Goal: Task Accomplishment & Management: Use online tool/utility

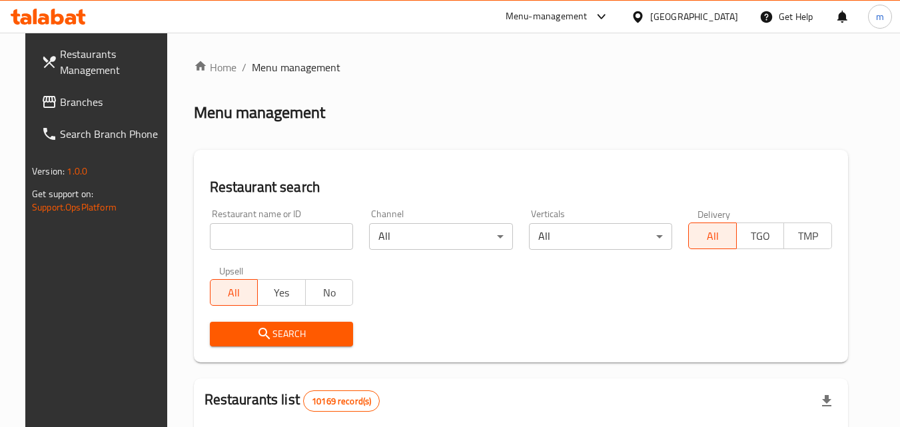
click at [95, 111] on link "Branches" at bounding box center [103, 102] width 145 height 32
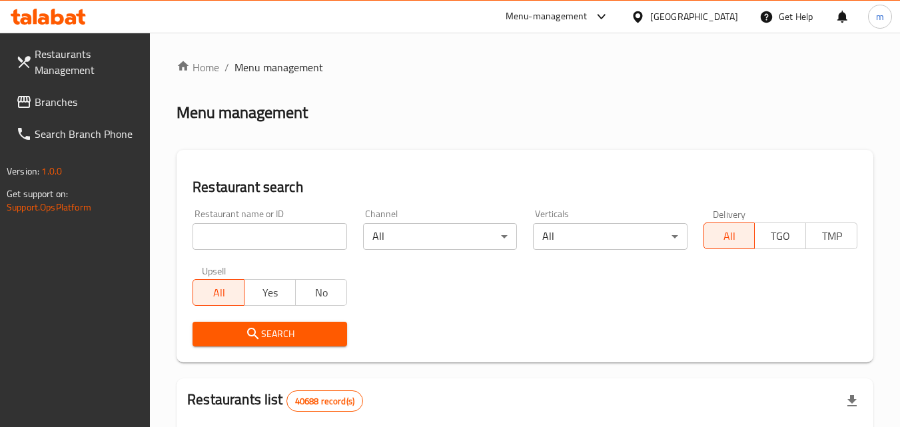
click at [81, 113] on link "Branches" at bounding box center [77, 102] width 145 height 32
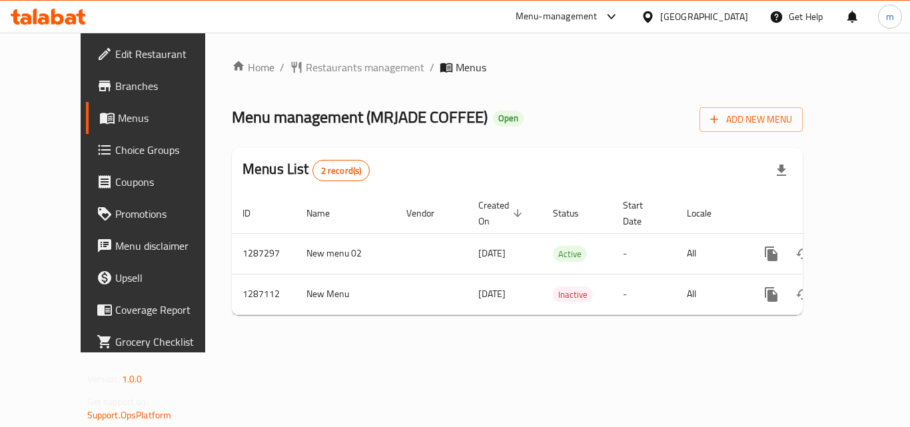
click at [115, 147] on span "Choice Groups" at bounding box center [168, 150] width 107 height 16
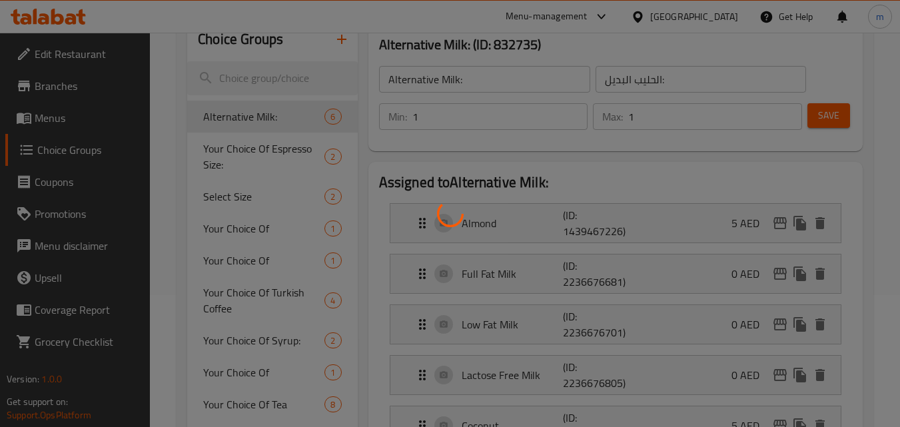
scroll to position [133, 0]
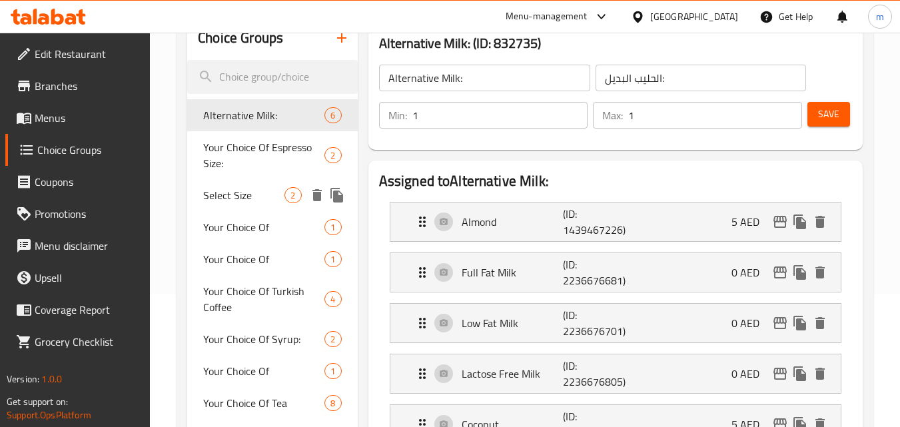
click at [284, 193] on span "Select Size" at bounding box center [243, 195] width 81 height 16
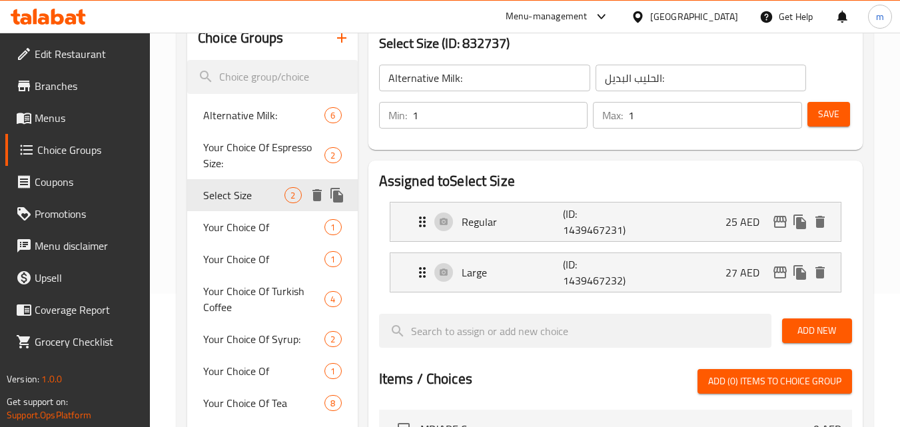
type input "Select Size"
type input "حدد حجم"
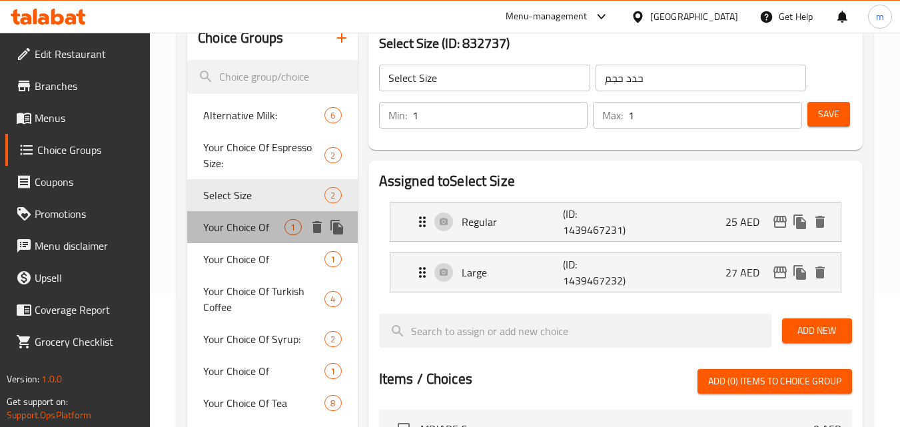
click at [248, 225] on span "Your Choice Of" at bounding box center [243, 227] width 81 height 16
type input "Your Choice Of"
type input "اختيارك من"
type input "0"
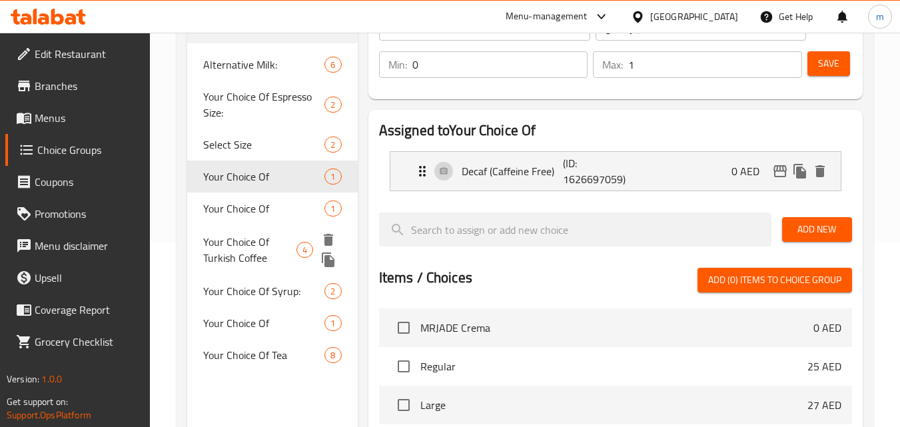
scroll to position [267, 0]
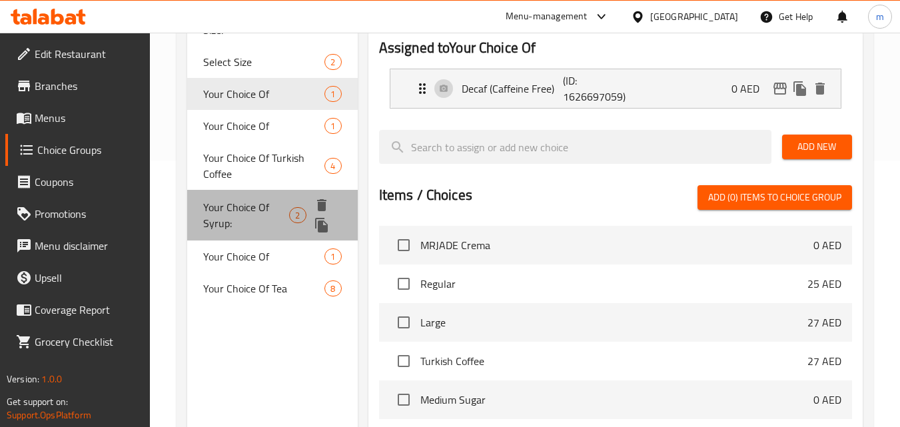
click at [247, 207] on span "Your Choice Of Syrup:" at bounding box center [246, 215] width 86 height 32
type input "Your Choice Of Syrup:"
type input "اختيارك من شراب:"
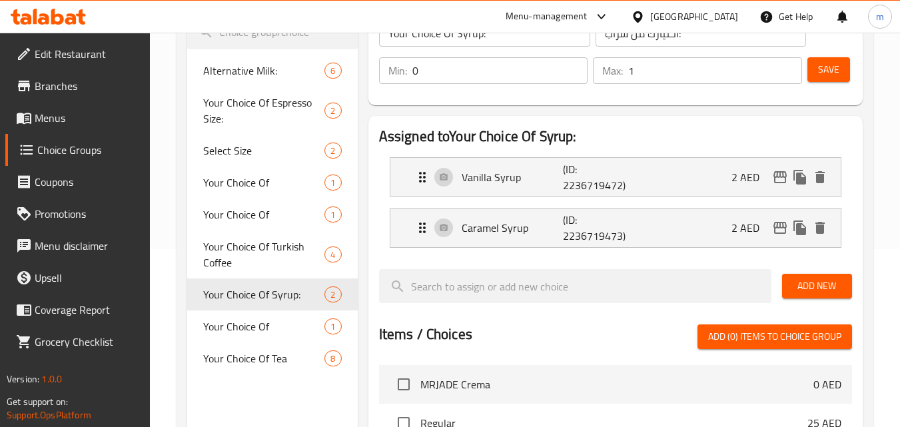
scroll to position [200, 0]
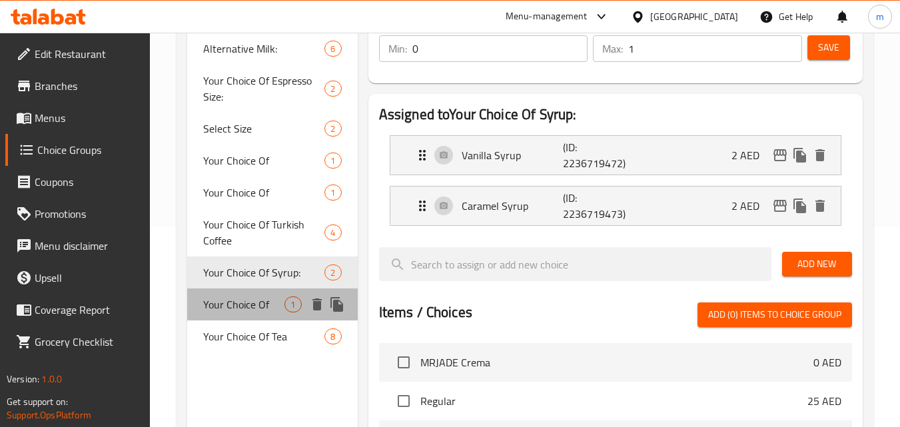
click at [255, 299] on span "Your Choice Of" at bounding box center [243, 304] width 81 height 16
type input "Your Choice Of"
type input "اختيارك من"
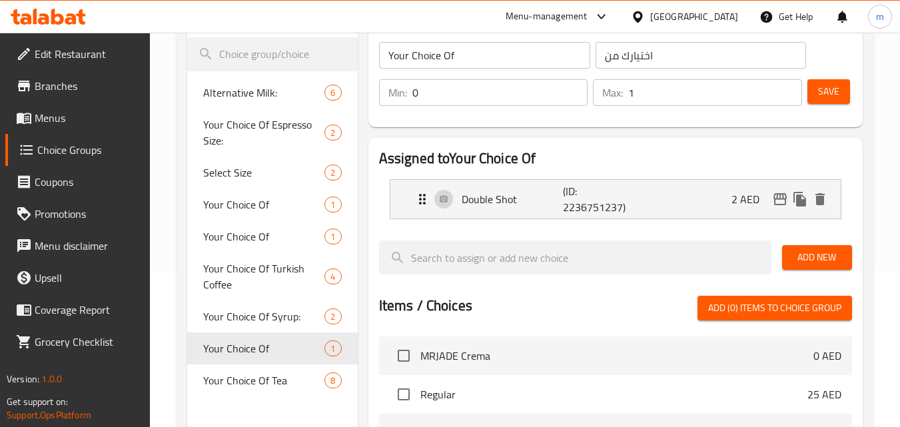
scroll to position [133, 0]
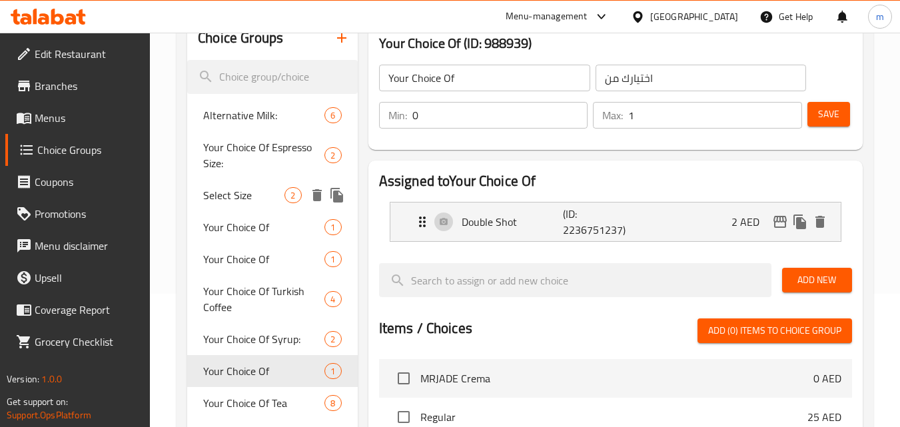
click at [217, 188] on span "Select Size" at bounding box center [243, 195] width 81 height 16
type input "Select Size"
type input "حدد حجم"
type input "1"
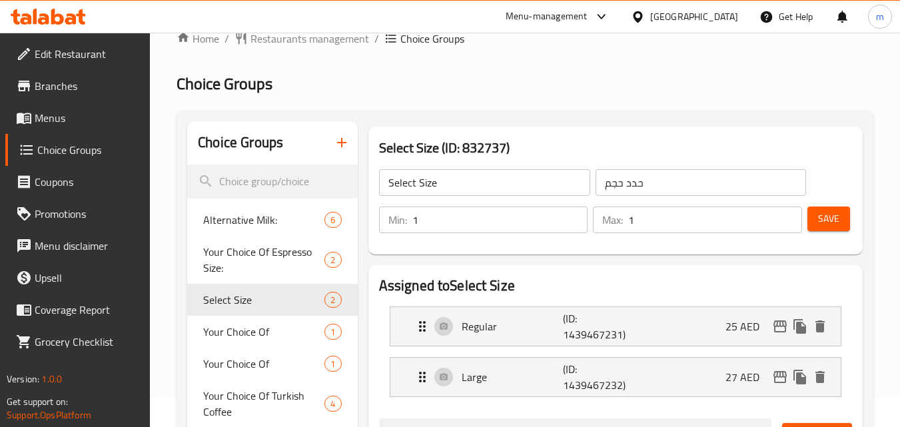
scroll to position [0, 0]
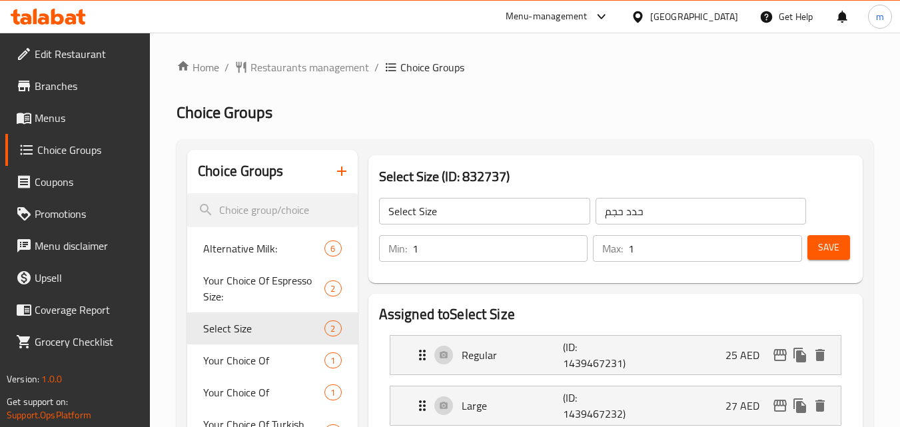
click at [81, 123] on span "Menus" at bounding box center [87, 118] width 105 height 16
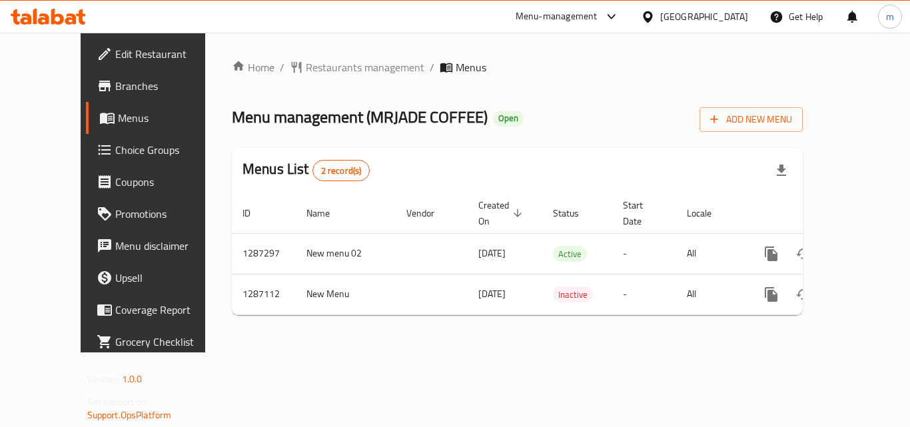
click at [115, 155] on span "Choice Groups" at bounding box center [168, 150] width 107 height 16
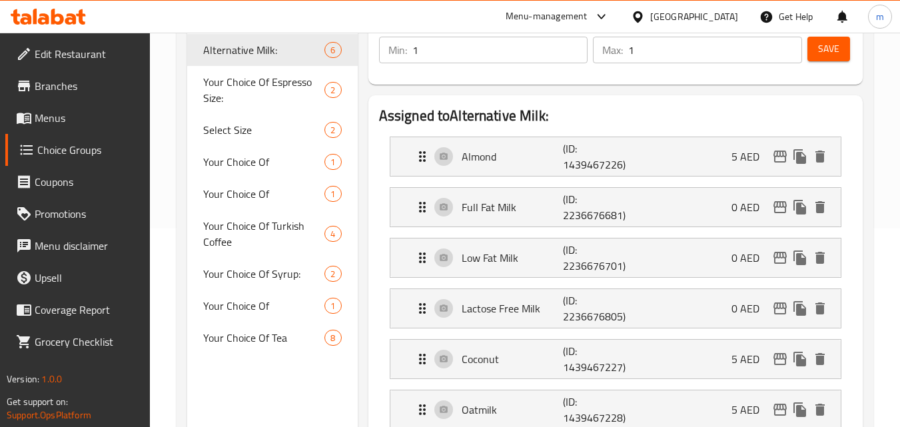
scroll to position [200, 0]
click at [251, 157] on span "Your Choice Of" at bounding box center [243, 161] width 81 height 16
type input "Your Choice Of"
type input "اختيارك من"
type input "0"
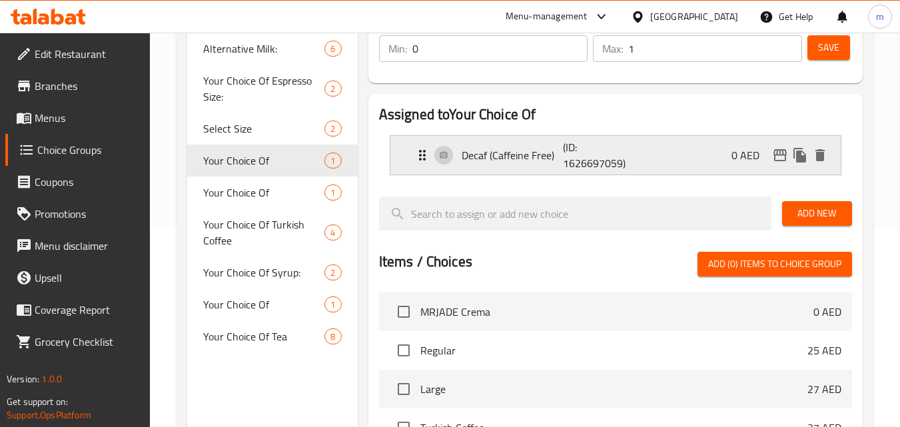
scroll to position [133, 0]
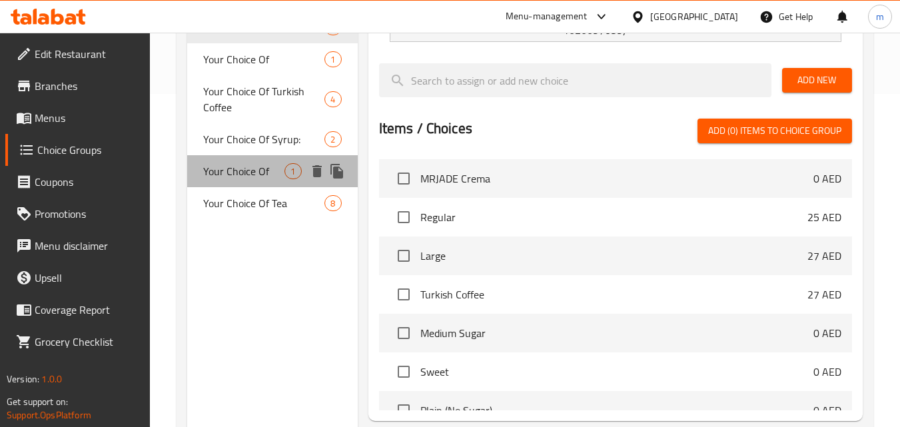
click at [237, 172] on span "Your Choice Of" at bounding box center [243, 171] width 81 height 16
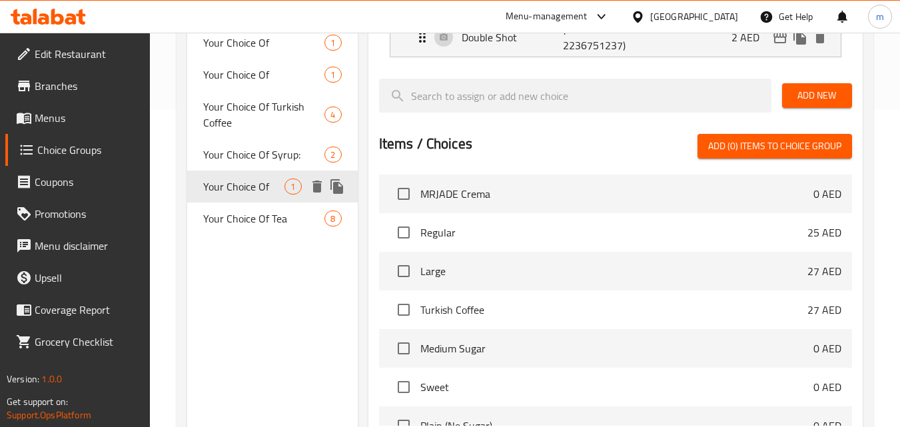
scroll to position [200, 0]
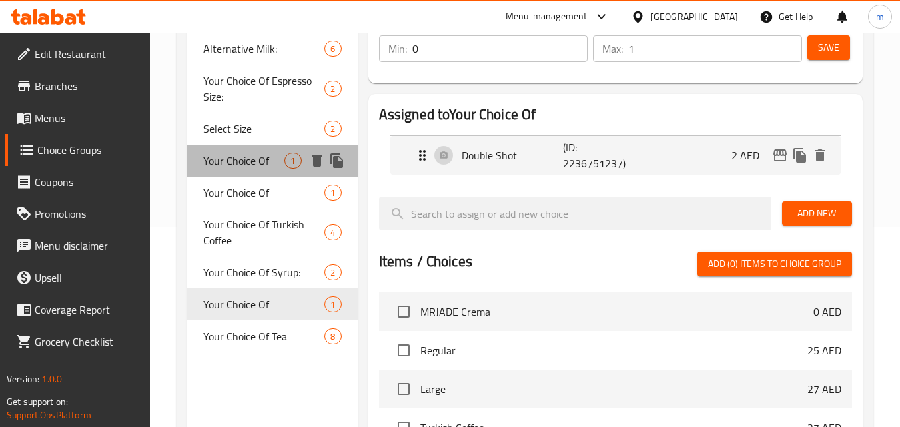
click at [273, 149] on div "Your Choice Of 1" at bounding box center [272, 161] width 170 height 32
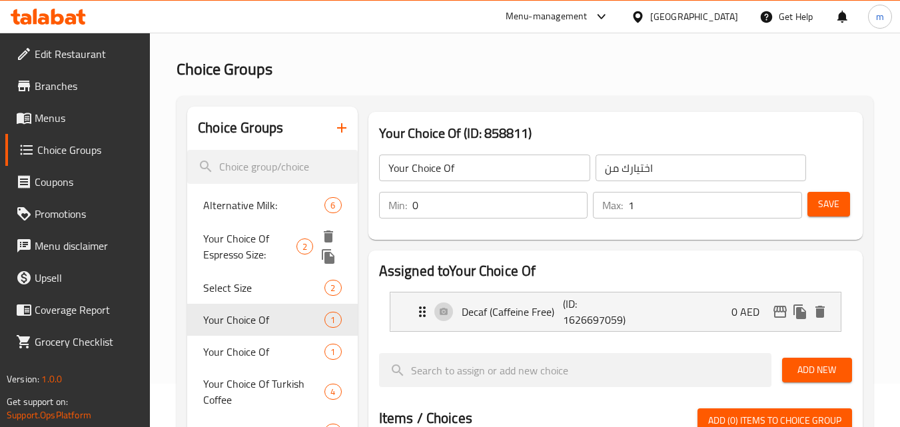
scroll to position [67, 0]
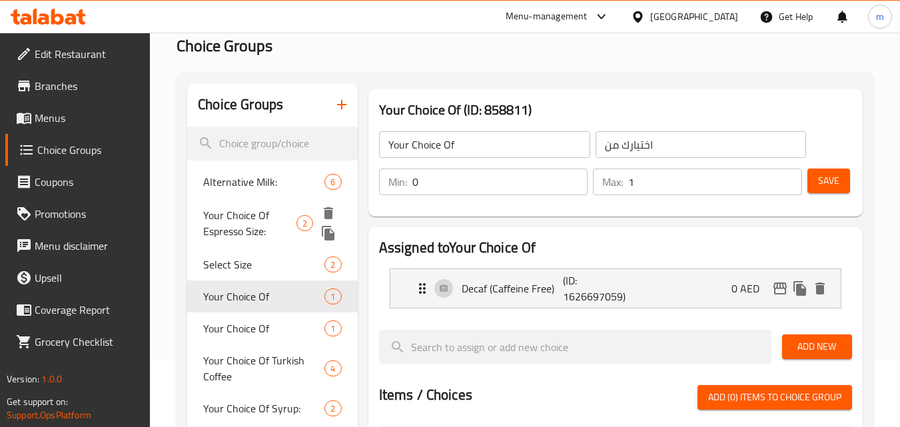
click at [256, 198] on div "Your Choice Of Espresso Size: 2" at bounding box center [272, 223] width 170 height 51
type input "Your Choice Of Espresso Size:"
type input "اختيارك من حجم الإسبريسو:"
type input "1"
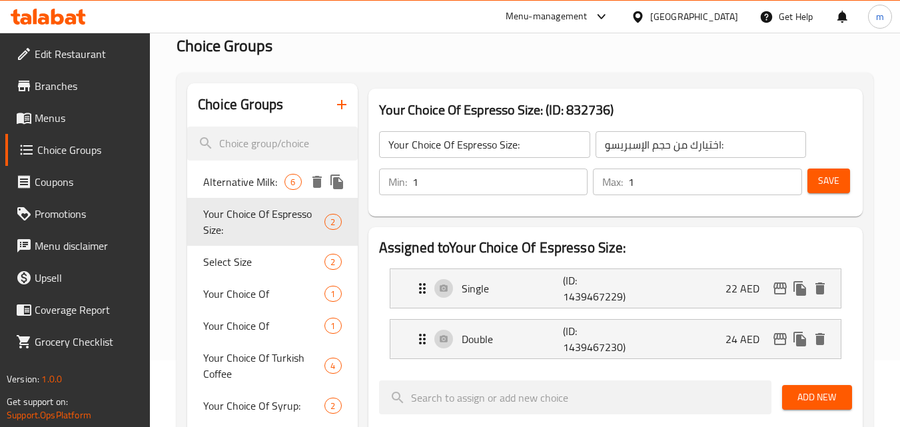
click at [257, 181] on span "Alternative Milk:" at bounding box center [243, 182] width 81 height 16
type input "Alternative Milk:"
type input "الحليب البديل:"
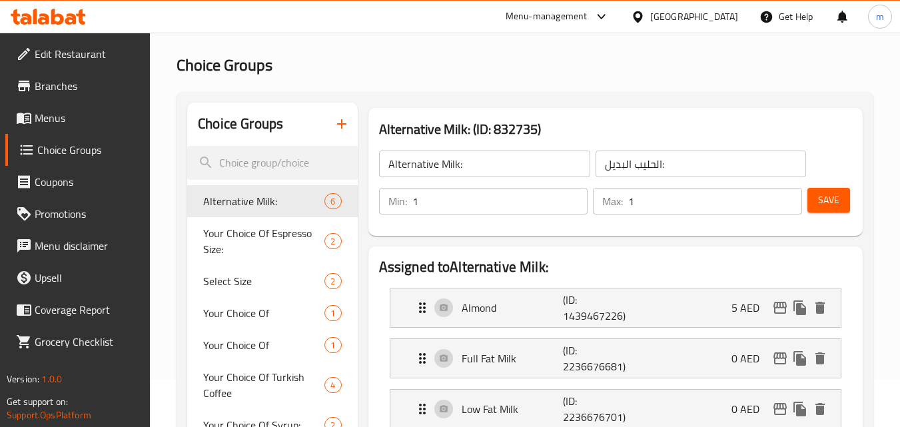
scroll to position [0, 0]
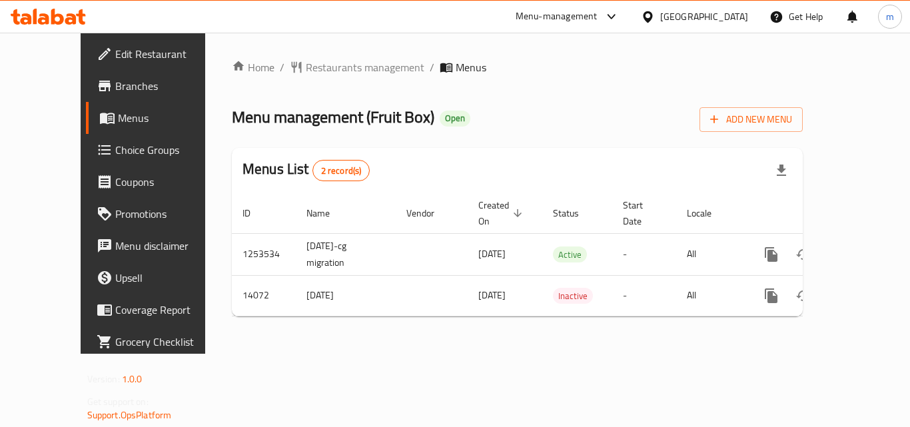
click at [62, 5] on div at bounding box center [48, 16] width 97 height 27
click at [51, 19] on icon at bounding box center [48, 17] width 75 height 16
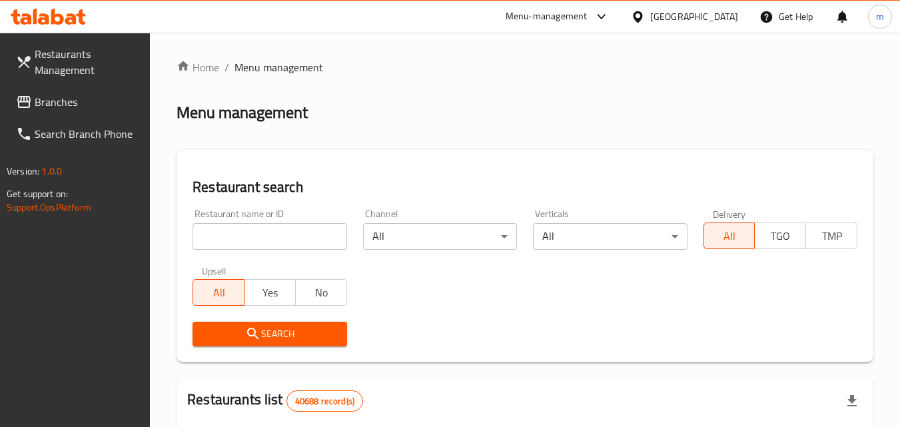
click at [67, 99] on span "Branches" at bounding box center [87, 102] width 105 height 16
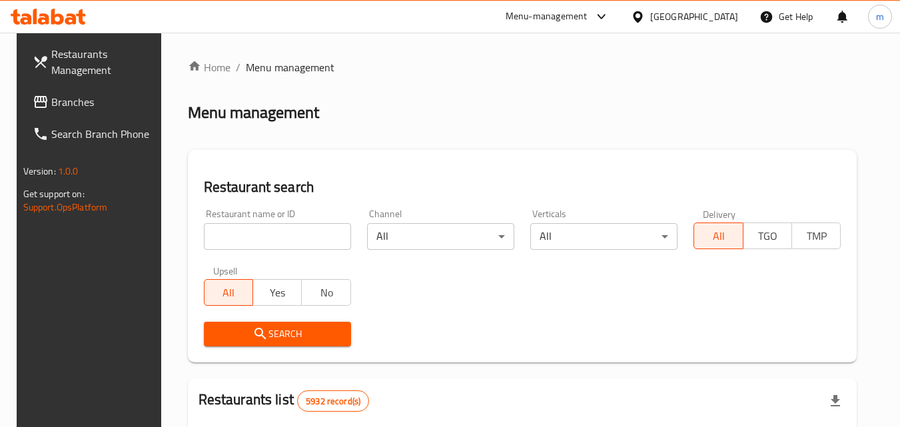
click at [64, 84] on link "Restaurants Management" at bounding box center [94, 62] width 145 height 48
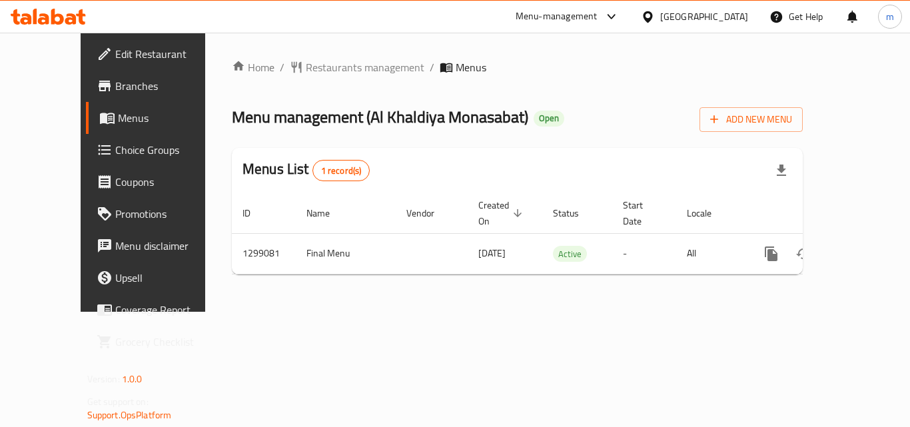
click at [58, 5] on div at bounding box center [48, 16] width 97 height 27
click at [67, 12] on icon at bounding box center [48, 17] width 75 height 16
